Goal: Check status: Check status

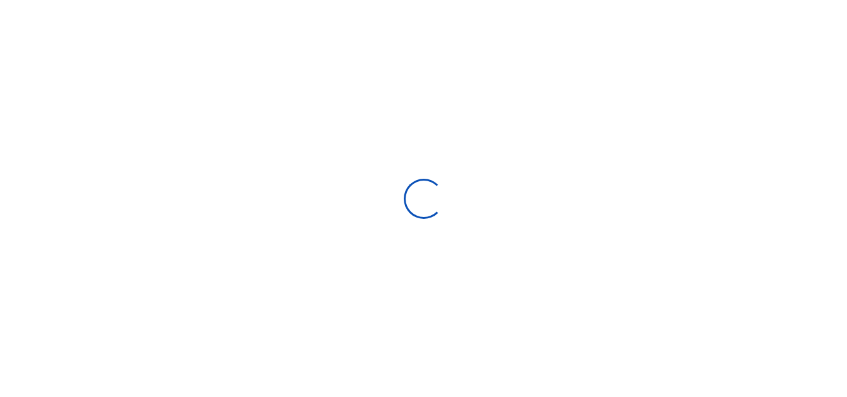
scroll to position [196, 159]
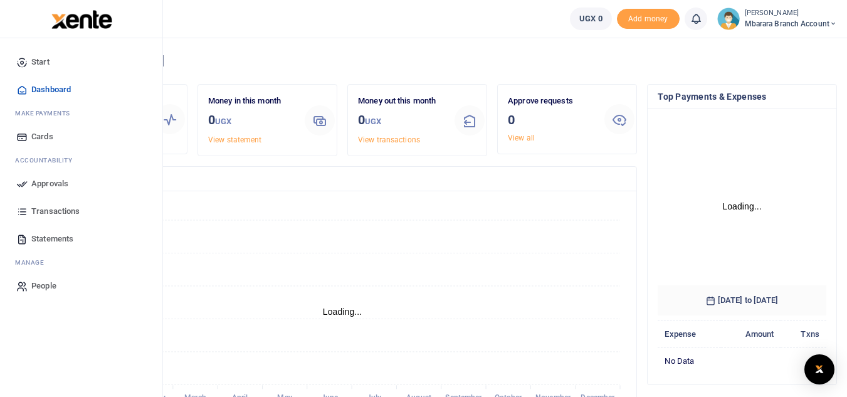
click at [49, 242] on span "Statements" at bounding box center [52, 239] width 42 height 13
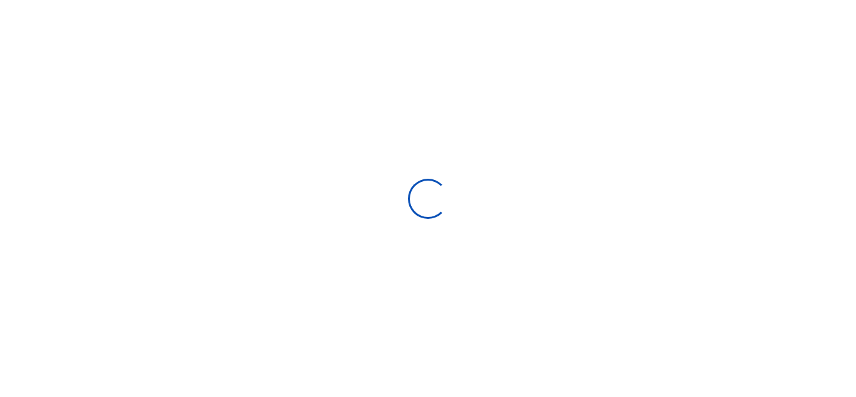
select select "ALL"
type input "[DATE] - [DATE]"
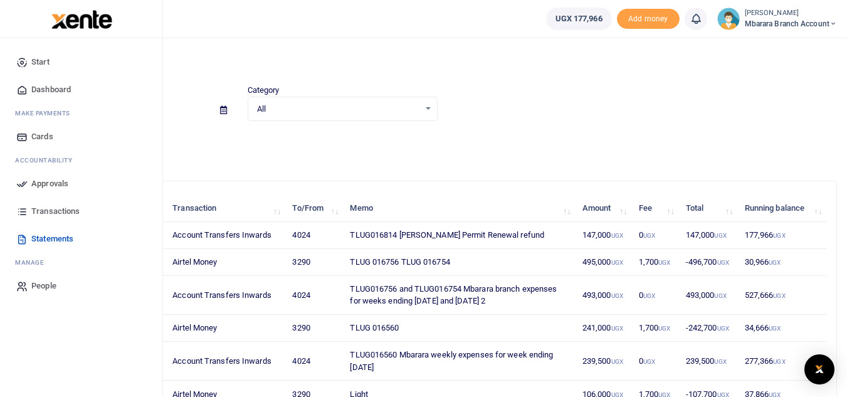
click at [50, 91] on span "Dashboard" at bounding box center [50, 89] width 39 height 13
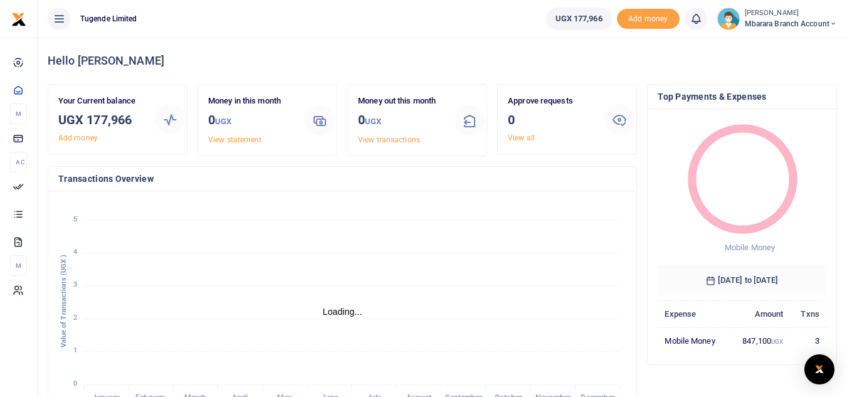
scroll to position [10, 10]
